Goal: Transaction & Acquisition: Obtain resource

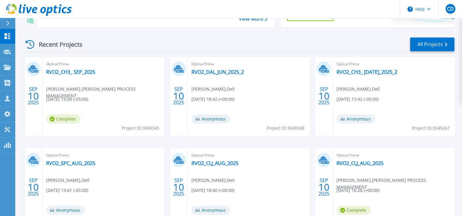
scroll to position [101, 0]
click at [67, 72] on link "RVO2_CH3_ SEP_2025" at bounding box center [70, 72] width 49 height 6
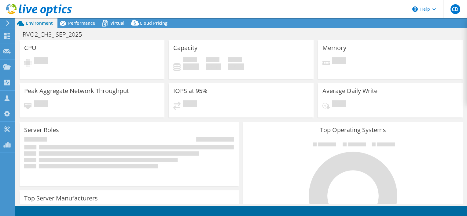
select select "USD"
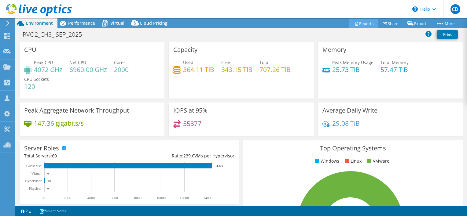
click at [360, 22] on link "Reports" at bounding box center [363, 23] width 29 height 9
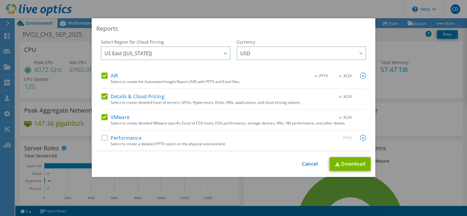
click at [103, 138] on label "Performance" at bounding box center [121, 138] width 40 height 6
click at [0, 0] on input "Performance" at bounding box center [0, 0] width 0 height 0
click at [344, 164] on link "Download" at bounding box center [350, 164] width 41 height 14
click at [106, 23] on div "Reports Select Region for Cloud Pricing Asia Pacific (Hong Kong) Asia Pacific (…" at bounding box center [234, 97] width 284 height 159
click at [307, 168] on div "This process may take a while, please wait... Cancel Download" at bounding box center [233, 164] width 274 height 14
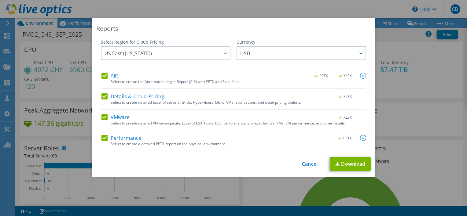
click at [307, 165] on link "Cancel" at bounding box center [310, 164] width 16 height 6
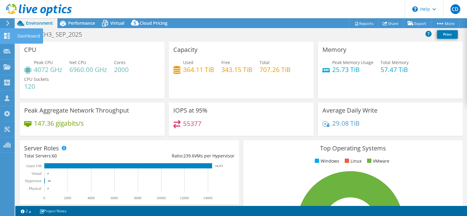
click at [28, 35] on div "Dashboard" at bounding box center [28, 35] width 29 height 15
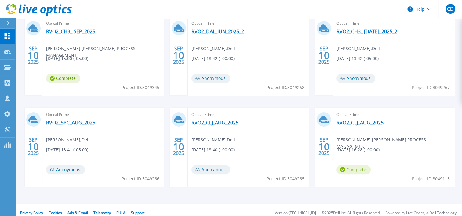
scroll to position [148, 0]
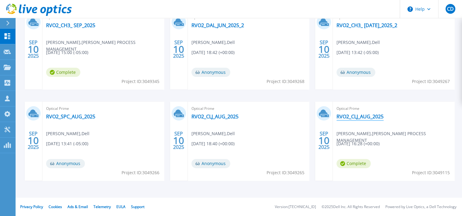
click at [358, 118] on link "RVO2_CLJ_AUG_2025" at bounding box center [360, 117] width 47 height 6
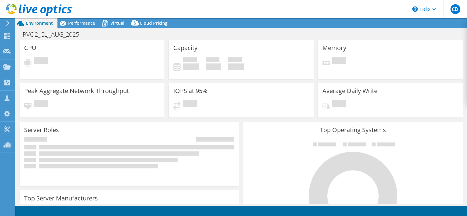
select select "USD"
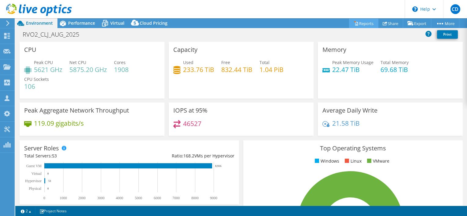
click at [361, 24] on link "Reports" at bounding box center [363, 23] width 29 height 9
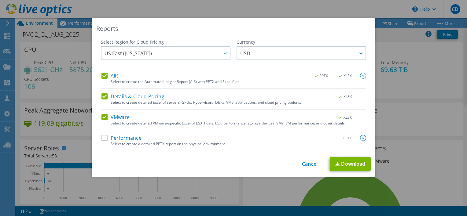
click at [104, 137] on label "Performance" at bounding box center [121, 138] width 40 height 6
click at [0, 0] on input "Performance" at bounding box center [0, 0] width 0 height 0
click at [352, 165] on link "Download" at bounding box center [350, 164] width 41 height 14
click at [238, 28] on div "Reports" at bounding box center [233, 28] width 274 height 9
click at [307, 164] on link "Cancel" at bounding box center [310, 164] width 16 height 6
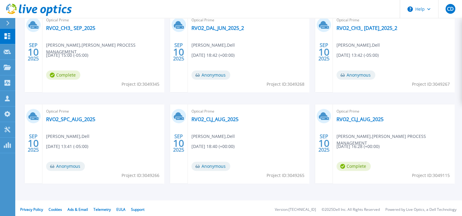
scroll to position [148, 0]
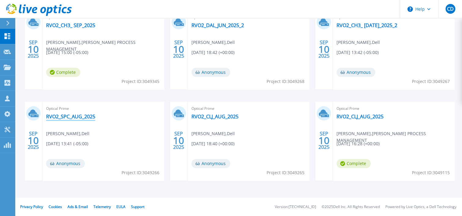
click at [65, 118] on link "RVO2_SPC_AUG_2025" at bounding box center [70, 117] width 49 height 6
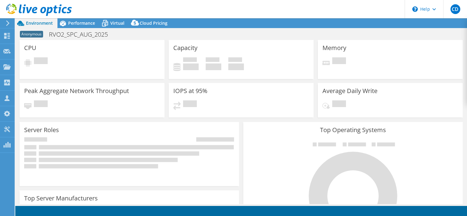
select select "USD"
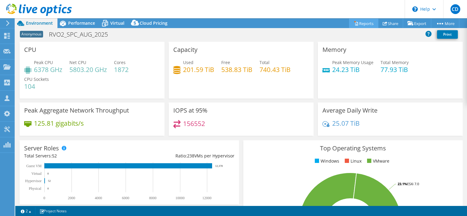
click at [363, 23] on link "Reports" at bounding box center [363, 23] width 29 height 9
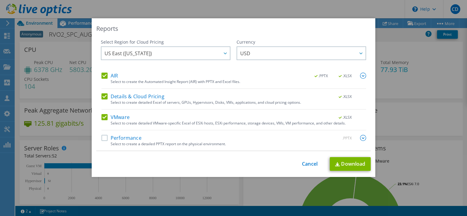
click at [103, 138] on label "Performance" at bounding box center [121, 138] width 40 height 6
click at [0, 0] on input "Performance" at bounding box center [0, 0] width 0 height 0
click at [349, 164] on link "Download" at bounding box center [350, 164] width 41 height 14
click at [276, 11] on div "Reports Select Region for Cloud Pricing Asia Pacific ([GEOGRAPHIC_DATA]) [GEOGR…" at bounding box center [233, 108] width 467 height 216
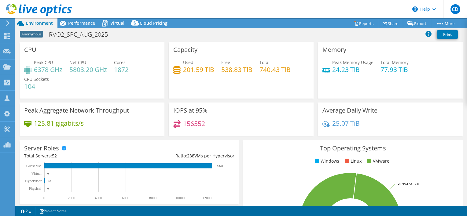
click at [121, 6] on header "CD Channel Partner [PERSON_NAME] [PERSON_NAME][EMAIL_ADDRESS][PERSON_NAME][DOMA…" at bounding box center [233, 9] width 467 height 18
